Goal: Obtain resource: Obtain resource

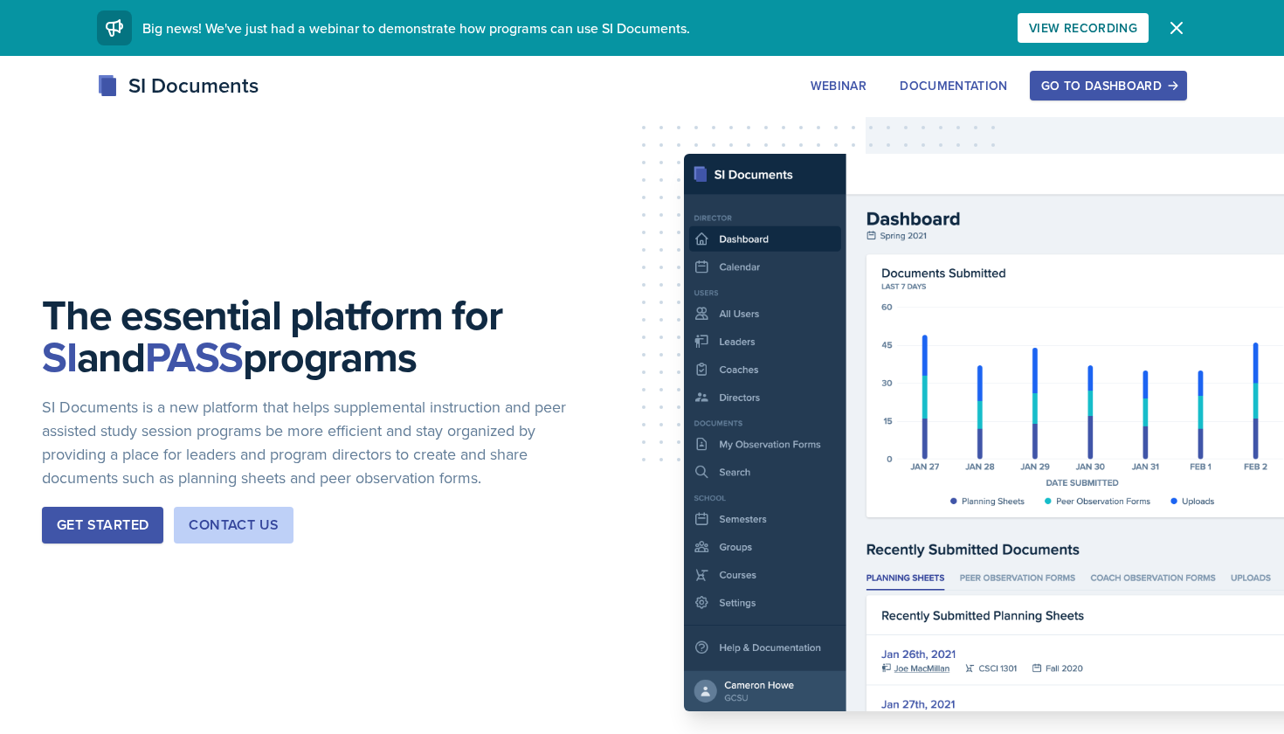
click at [1087, 80] on div "Go to Dashboard" at bounding box center [1108, 86] width 134 height 14
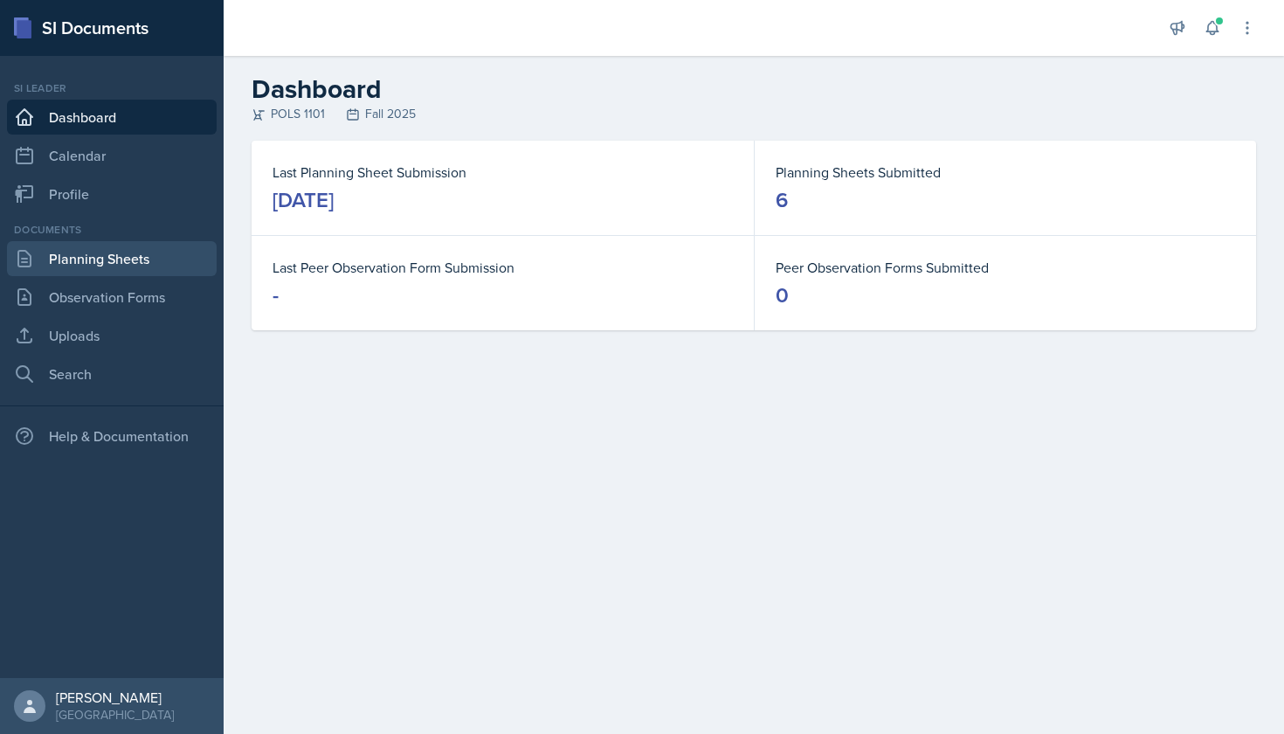
click at [141, 259] on link "Planning Sheets" at bounding box center [112, 258] width 210 height 35
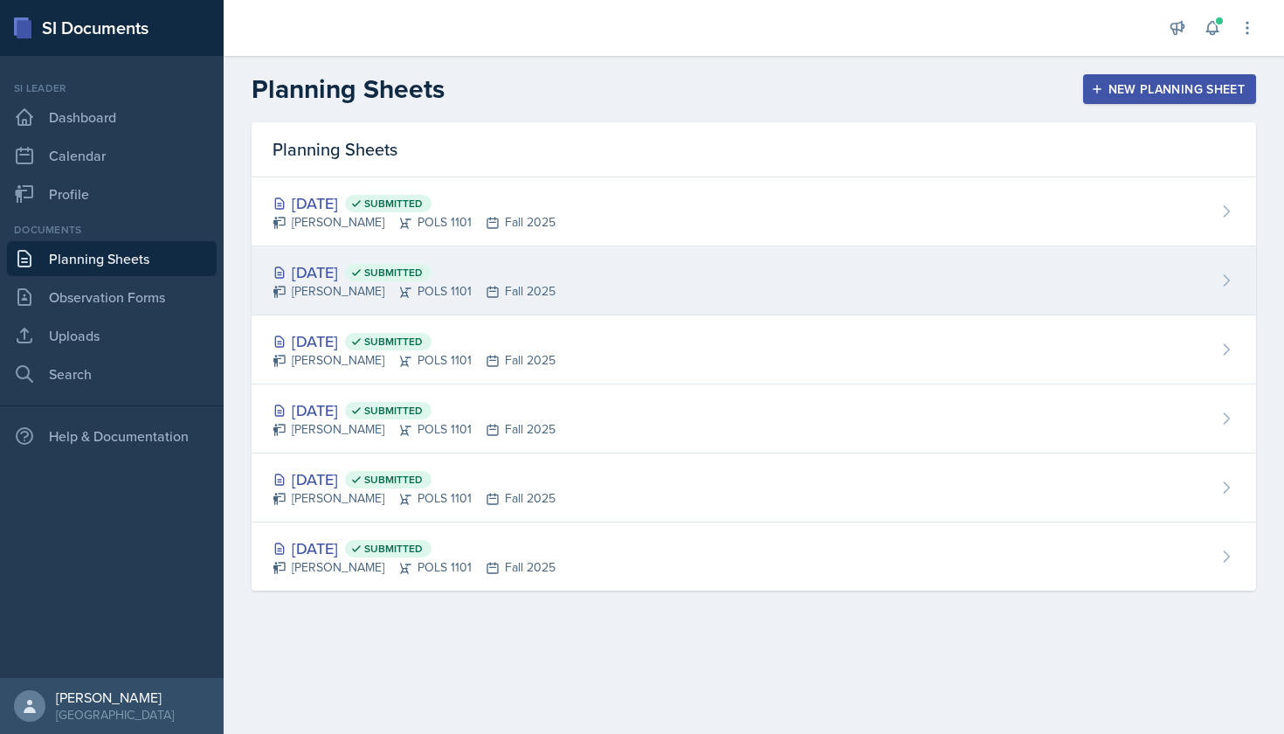
click at [424, 291] on div "[PERSON_NAME] POLS 1101 Fall 2025" at bounding box center [413, 291] width 283 height 18
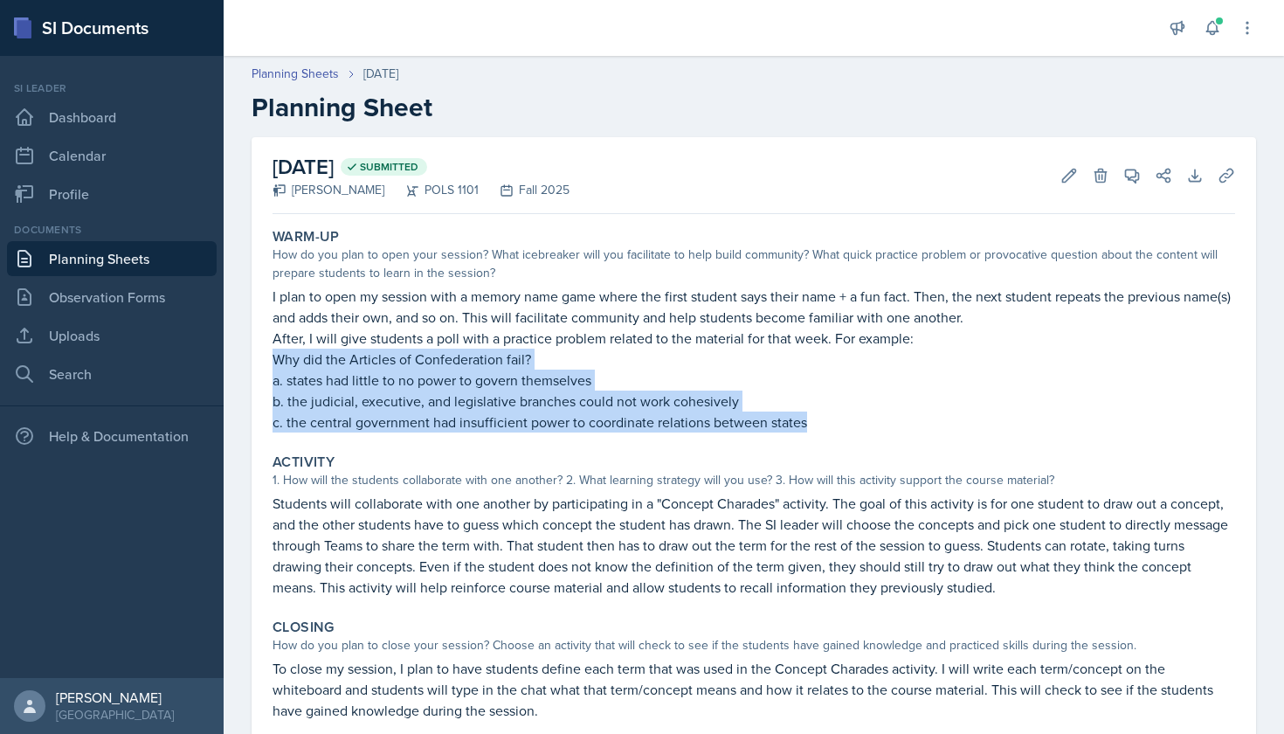
drag, startPoint x: 810, startPoint y: 420, endPoint x: 273, endPoint y: 360, distance: 539.6
click at [273, 360] on div "I plan to open my session with a memory name game where the first student says …" at bounding box center [753, 359] width 962 height 147
copy div "Why did the Articles of Confederation fail? a. states had little to no power to…"
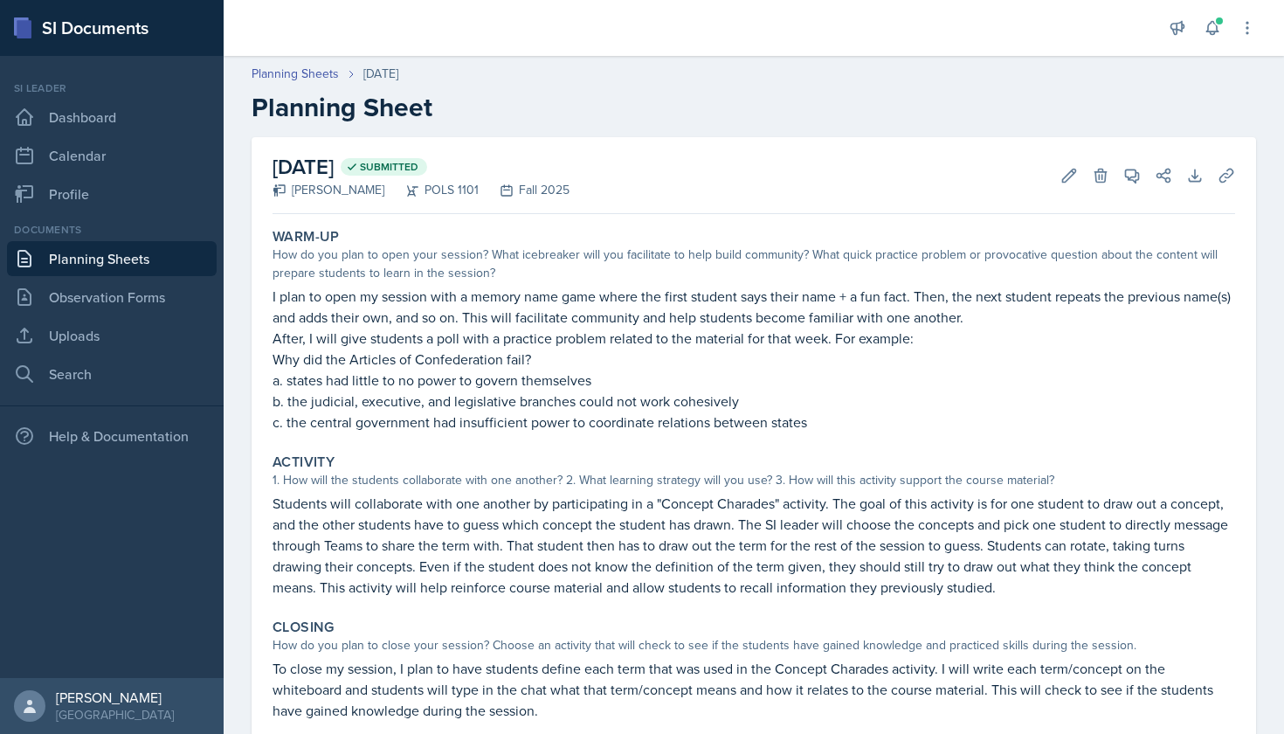
click at [450, 471] on div "1. How will the students collaborate with one another? 2. What learning strateg…" at bounding box center [753, 480] width 962 height 18
